Goal: Task Accomplishment & Management: Use online tool/utility

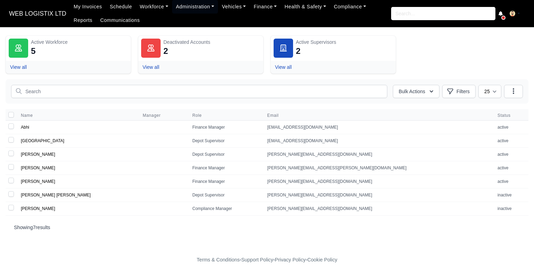
click at [50, 11] on span "WEB LOGISTIX LTD" at bounding box center [38, 14] width 64 height 14
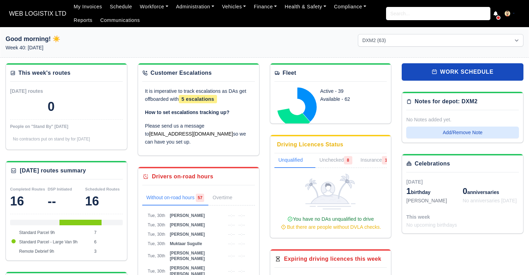
select select "1"
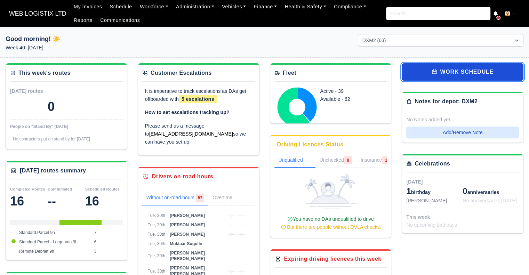
click at [478, 73] on link "work schedule" at bounding box center [462, 71] width 122 height 17
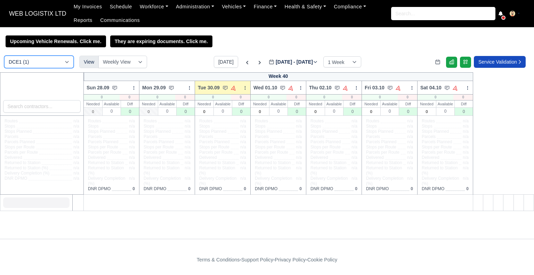
click at [51, 64] on select "DCE1 (1) DWN2 (42) DXM2 (63)" at bounding box center [39, 62] width 70 height 13
select select "1"
click at [4, 56] on select "DCE1 (1) DWN2 (42) DXM2 (63)" at bounding box center [39, 62] width 70 height 13
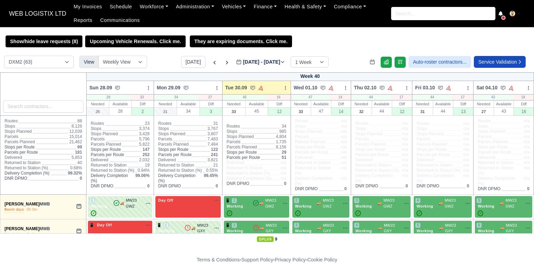
click at [297, 43] on div "Show/hide leave requests (8) Upcoming Vehicle Renewals. Click me. They are expi…" at bounding box center [267, 41] width 534 height 12
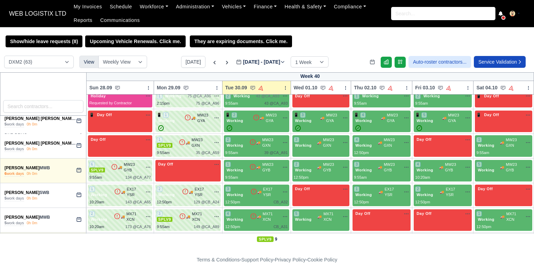
scroll to position [1315, 0]
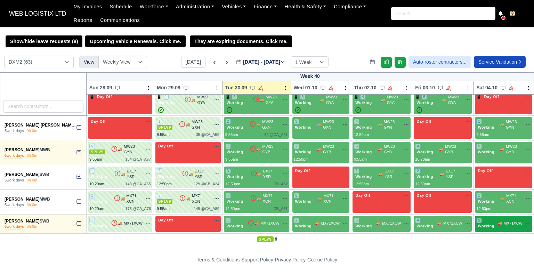
drag, startPoint x: 3, startPoint y: 201, endPoint x: 519, endPoint y: 222, distance: 516.5
copy table "Week 40 Sun 28.09 Bulk Status Change Daily Tasks Planned Routes Service Details…"
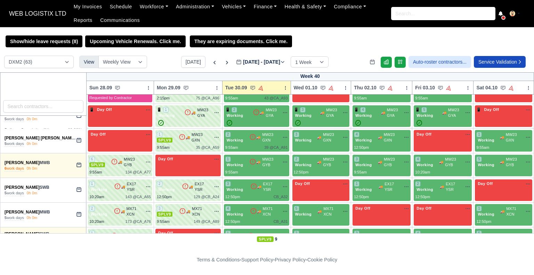
scroll to position [1315, 0]
